Goal: Task Accomplishment & Management: Complete application form

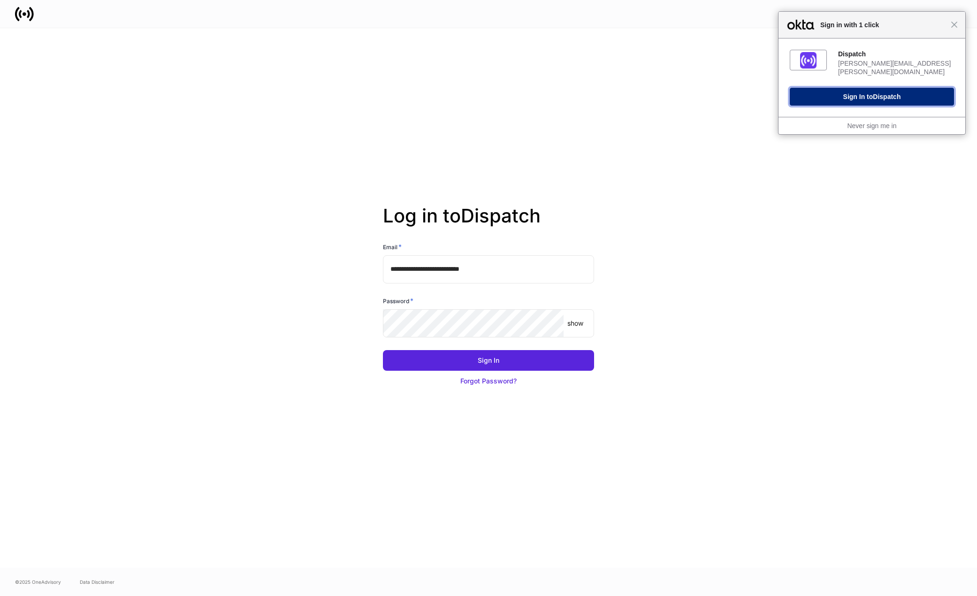
click at [874, 89] on button "Sign In to Dispatch" at bounding box center [872, 97] width 164 height 18
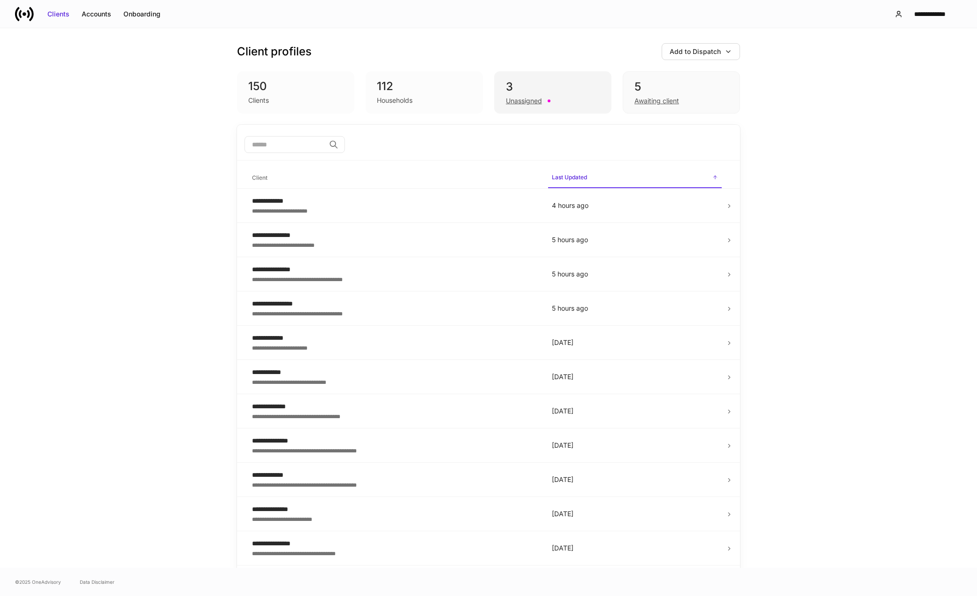
click at [515, 84] on div "3" at bounding box center [553, 86] width 94 height 15
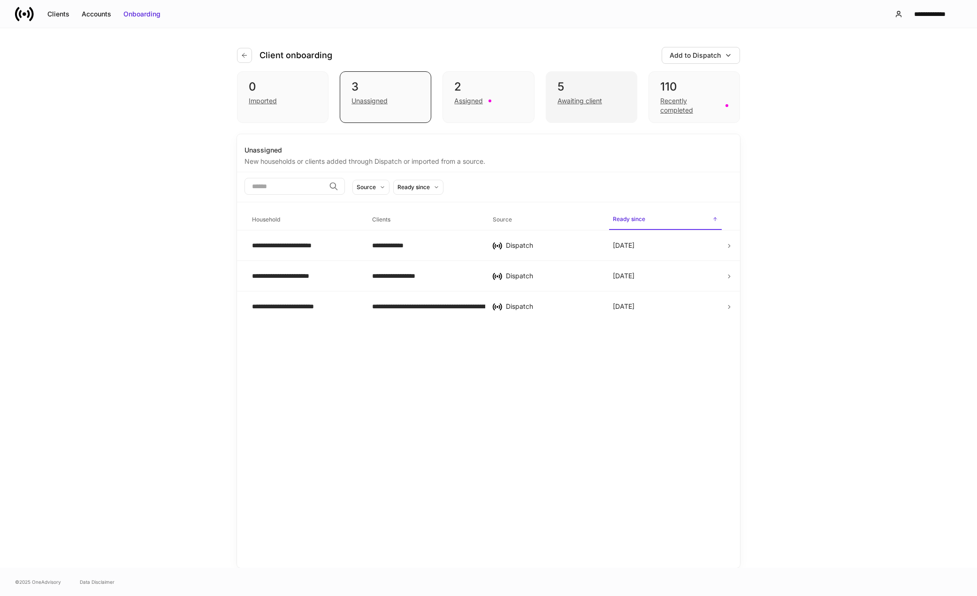
click at [575, 98] on div "Awaiting client" at bounding box center [580, 100] width 45 height 9
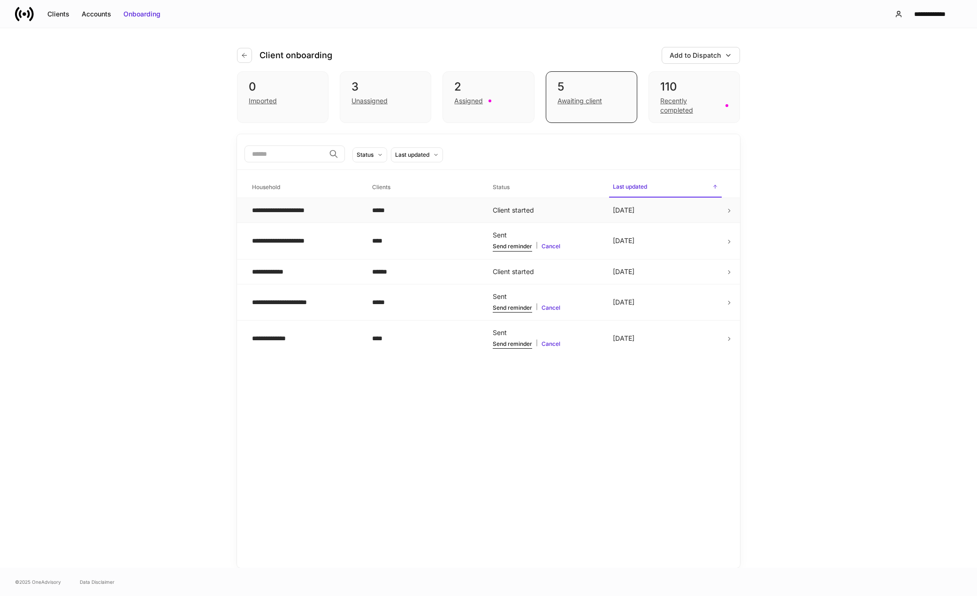
click at [300, 211] on div "**********" at bounding box center [304, 210] width 105 height 9
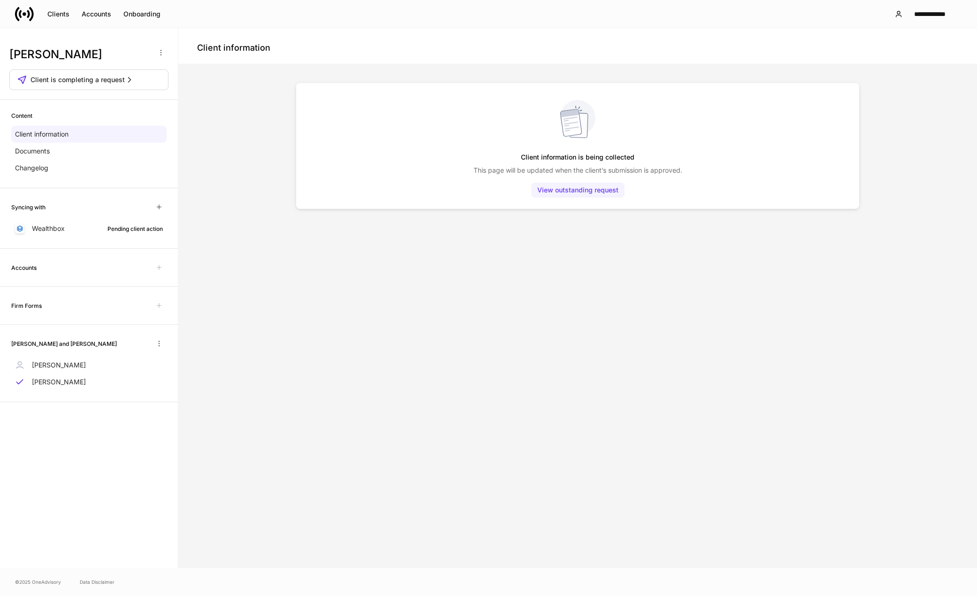
click at [588, 191] on div "View outstanding request" at bounding box center [577, 189] width 81 height 9
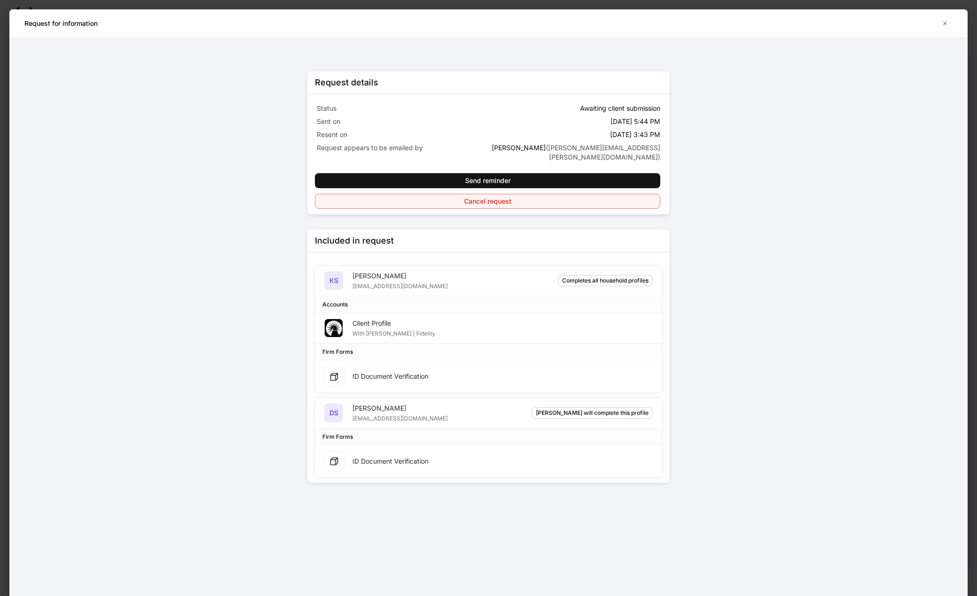
click at [499, 197] on div "Cancel request" at bounding box center [487, 201] width 47 height 9
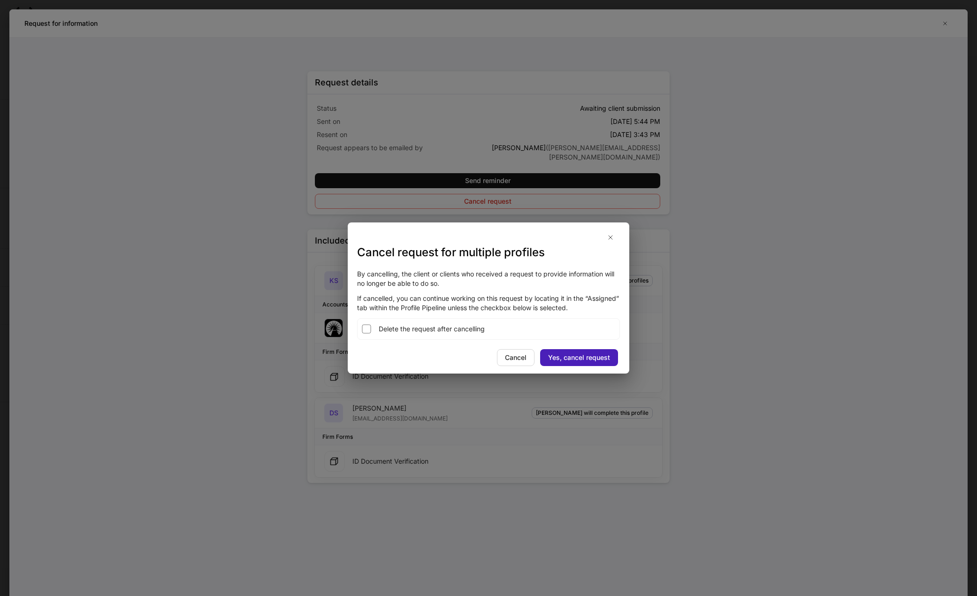
click at [578, 359] on div "Yes, cancel request" at bounding box center [579, 357] width 62 height 9
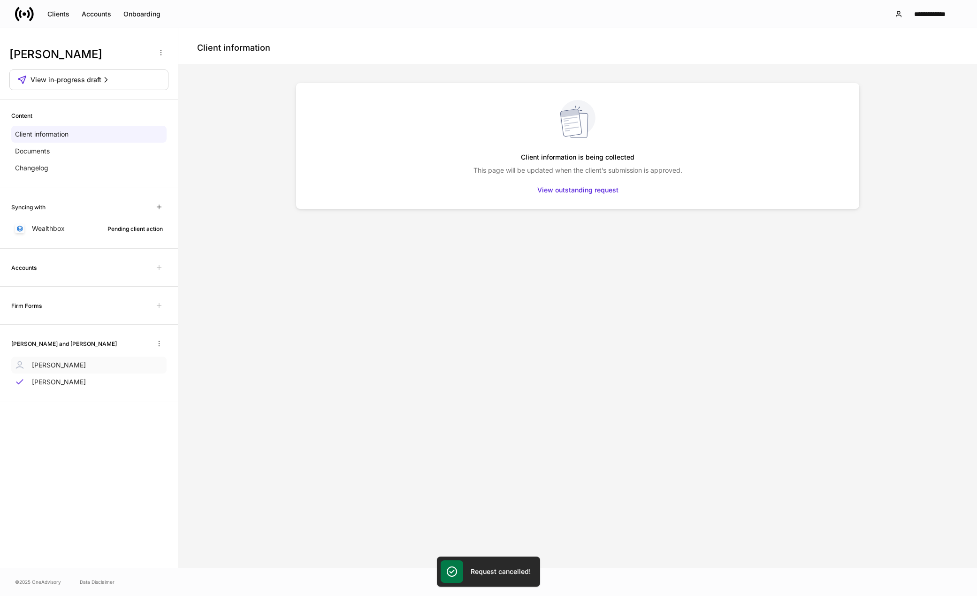
click at [48, 369] on p "Dan Sheehan" at bounding box center [59, 364] width 54 height 9
click at [53, 381] on p "Kelly Sheehan" at bounding box center [59, 381] width 54 height 9
click at [59, 367] on p "Dan Sheehan" at bounding box center [59, 364] width 54 height 9
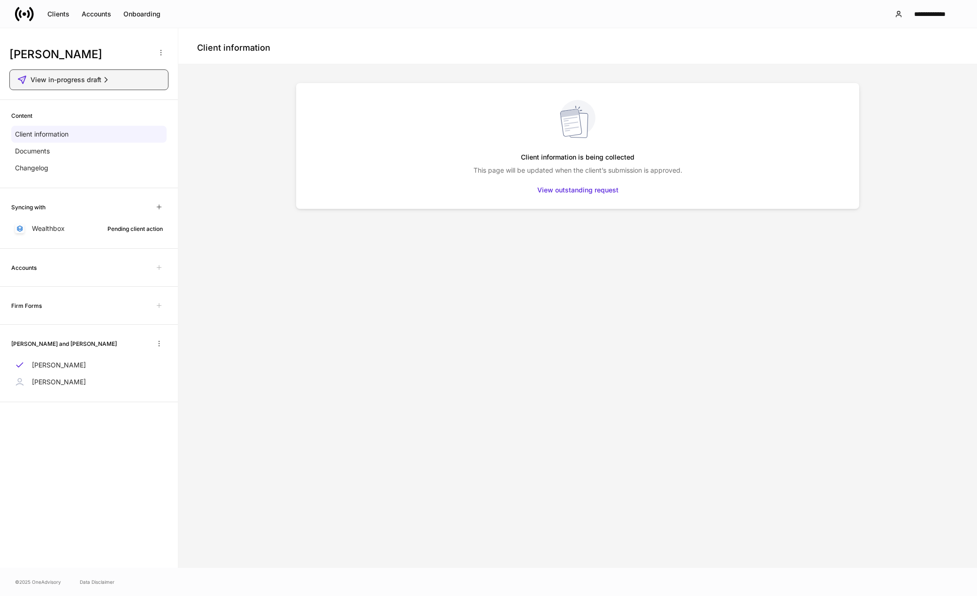
click at [97, 82] on span "View in-progress draft" at bounding box center [66, 79] width 71 height 9
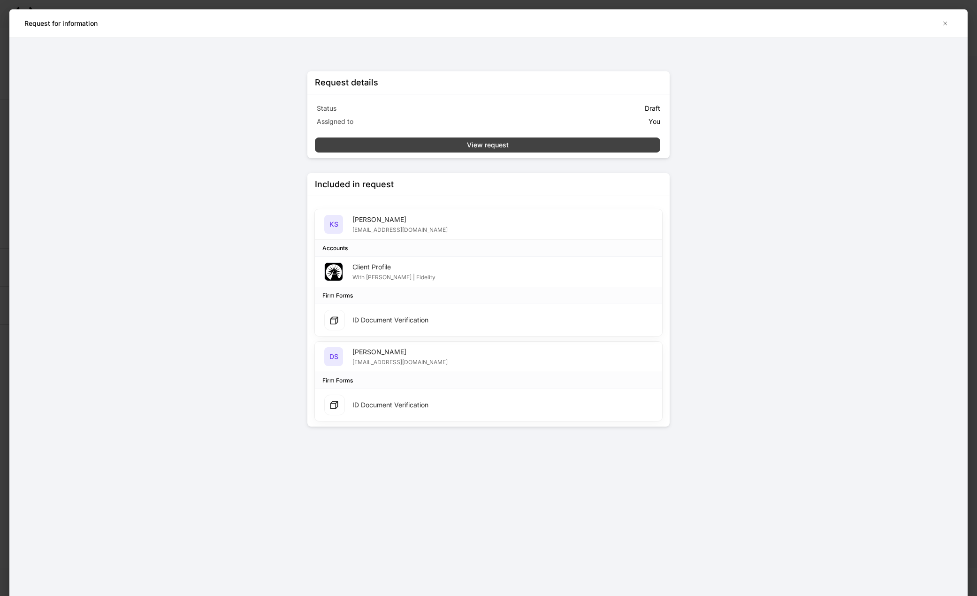
click at [490, 144] on div "View request" at bounding box center [488, 144] width 42 height 9
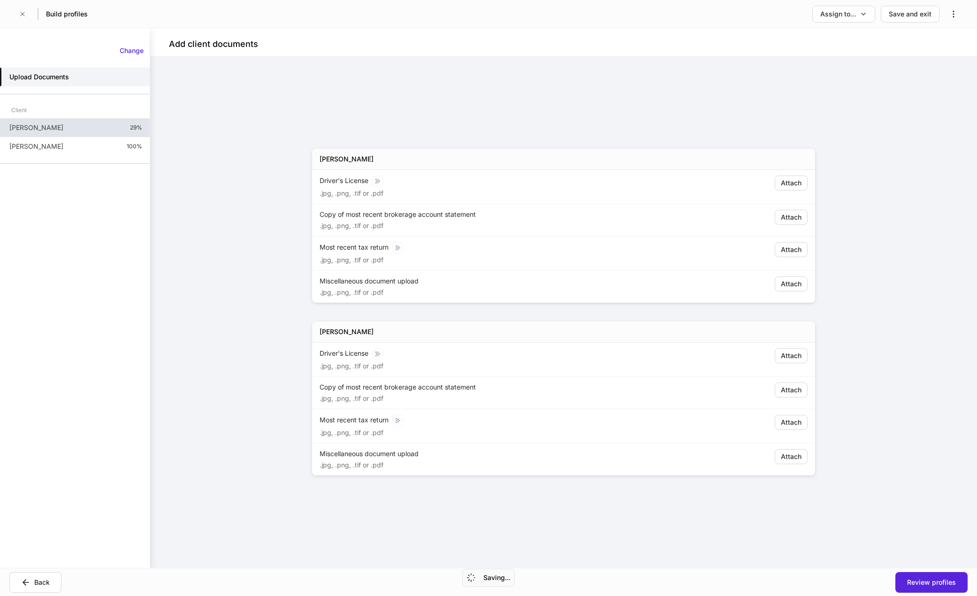
click at [94, 134] on div "Dan Sheehan 29%" at bounding box center [75, 127] width 150 height 19
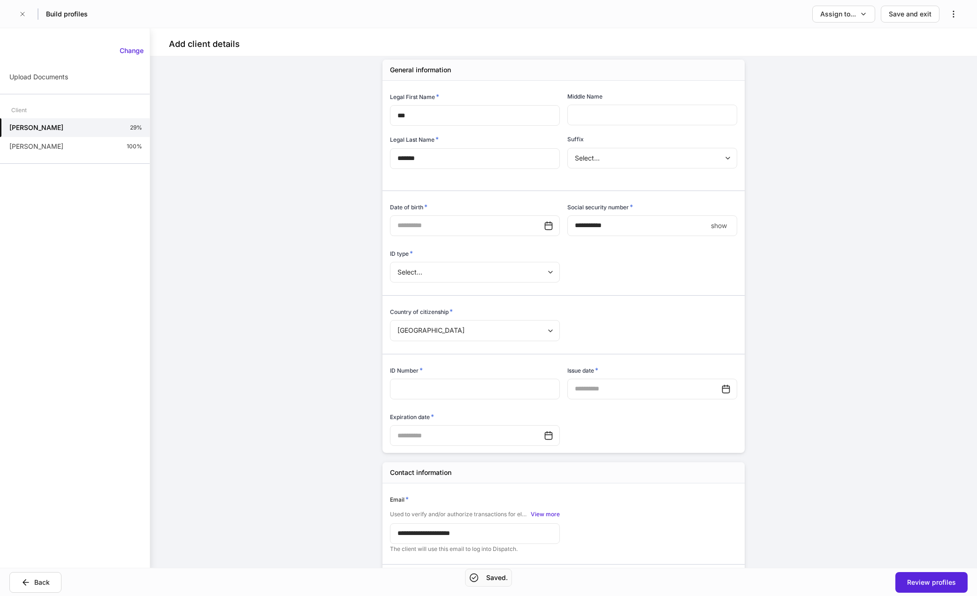
scroll to position [94, 0]
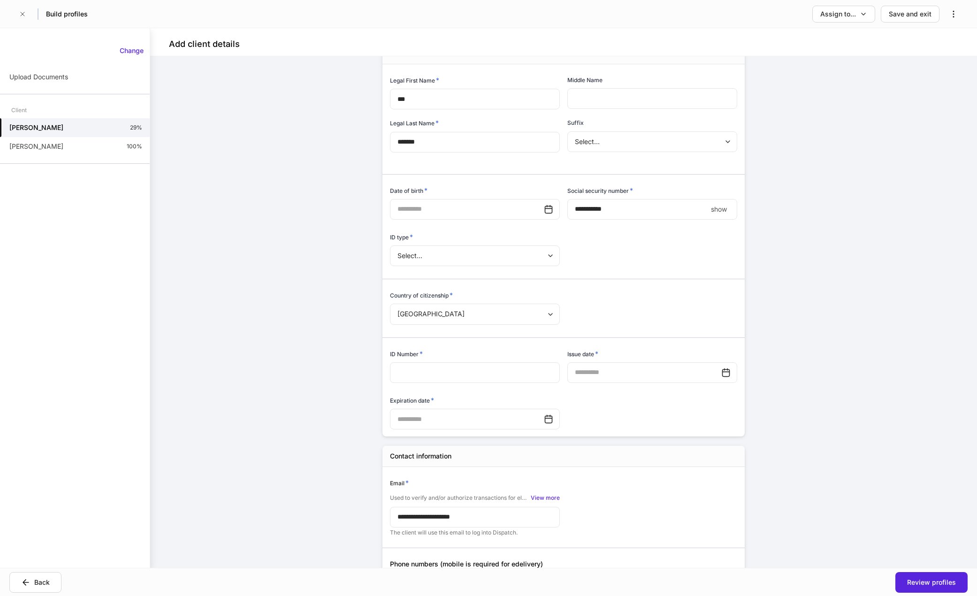
click at [328, 375] on div "**********" at bounding box center [563, 312] width 827 height 512
click at [274, 311] on div "**********" at bounding box center [563, 312] width 827 height 512
click at [865, 11] on icon "button" at bounding box center [864, 14] width 8 height 8
click at [818, 41] on li "Client(s) to complete" at bounding box center [818, 40] width 115 height 17
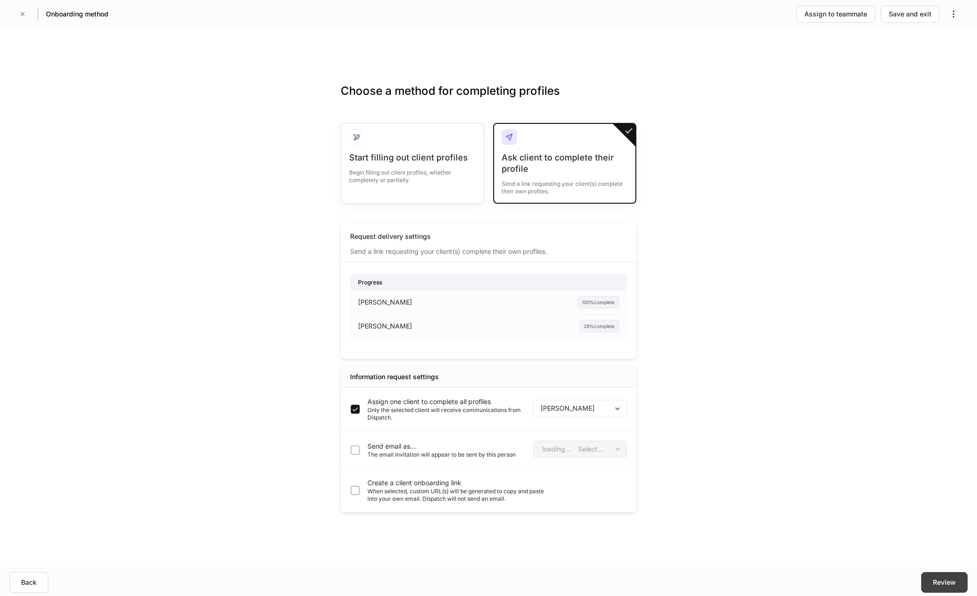
click at [954, 587] on div "Review" at bounding box center [944, 582] width 23 height 9
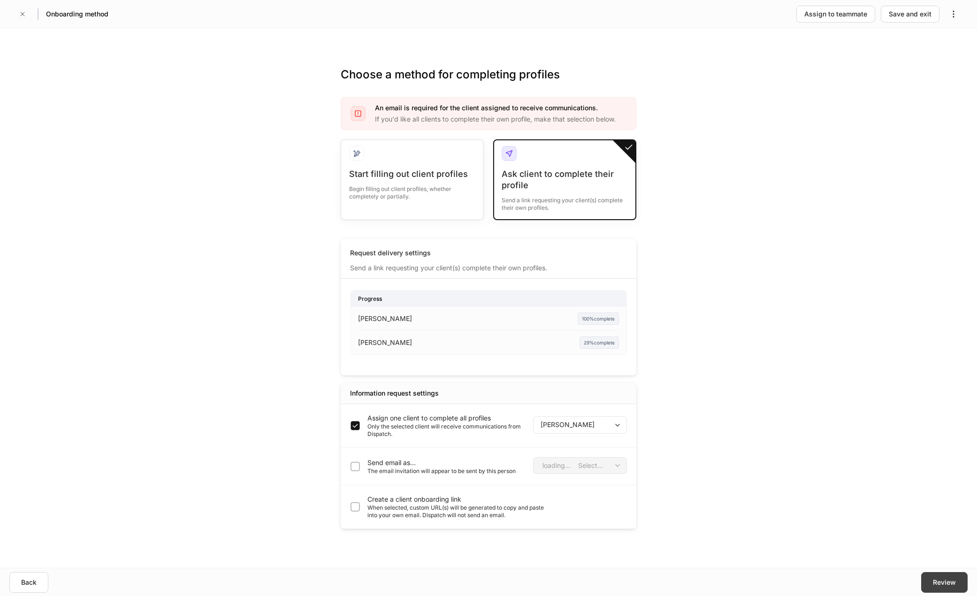
click at [946, 585] on div "Review" at bounding box center [944, 582] width 23 height 9
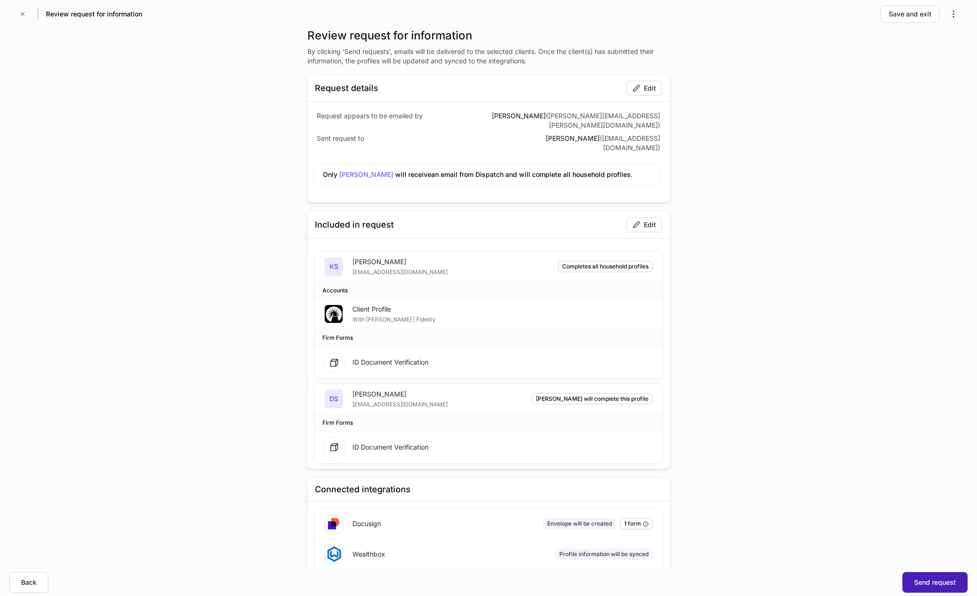
click at [951, 585] on div "Send request" at bounding box center [935, 582] width 42 height 9
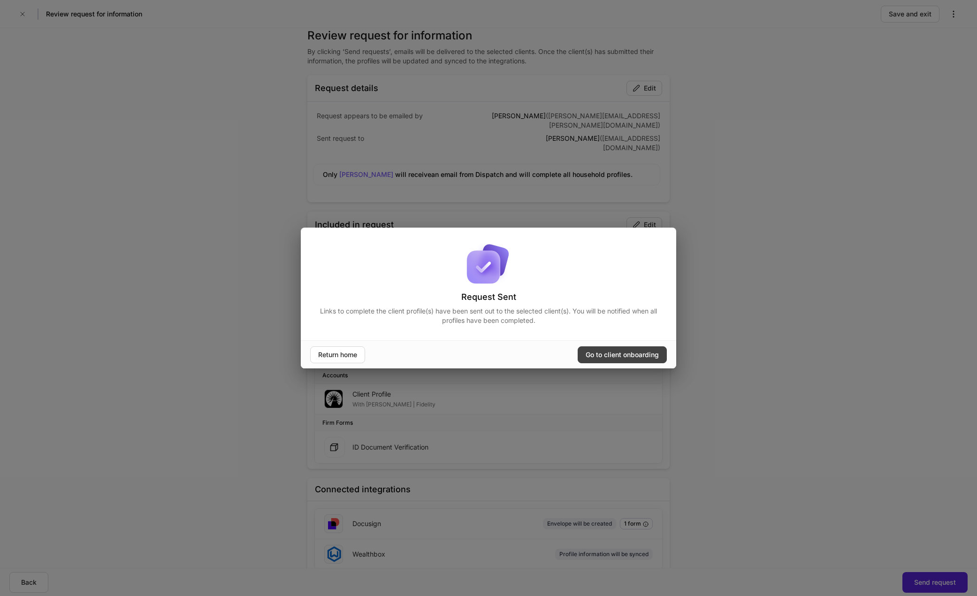
click at [608, 351] on div "Go to client onboarding" at bounding box center [622, 354] width 73 height 9
